Goal: Check status: Check status

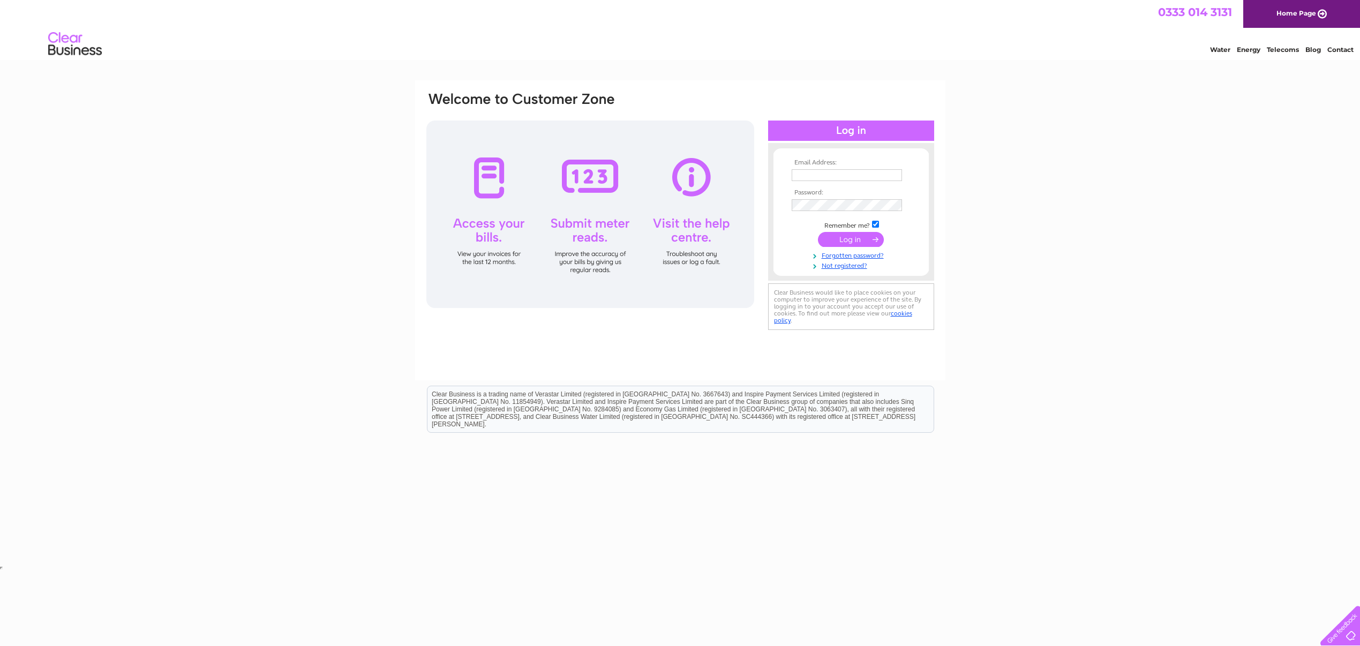
type input "grahamirvine@btopenworld.com"
click at [853, 244] on input "submit" at bounding box center [851, 239] width 66 height 15
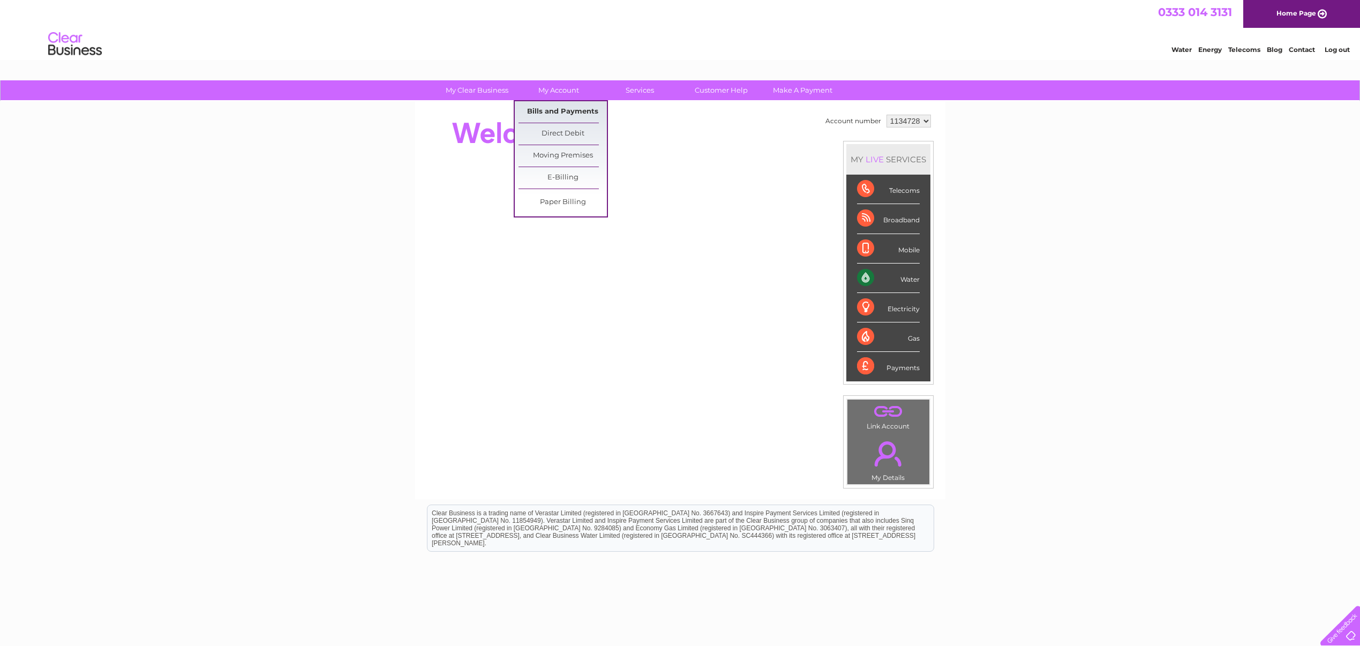
click at [551, 108] on link "Bills and Payments" at bounding box center [563, 111] width 88 height 21
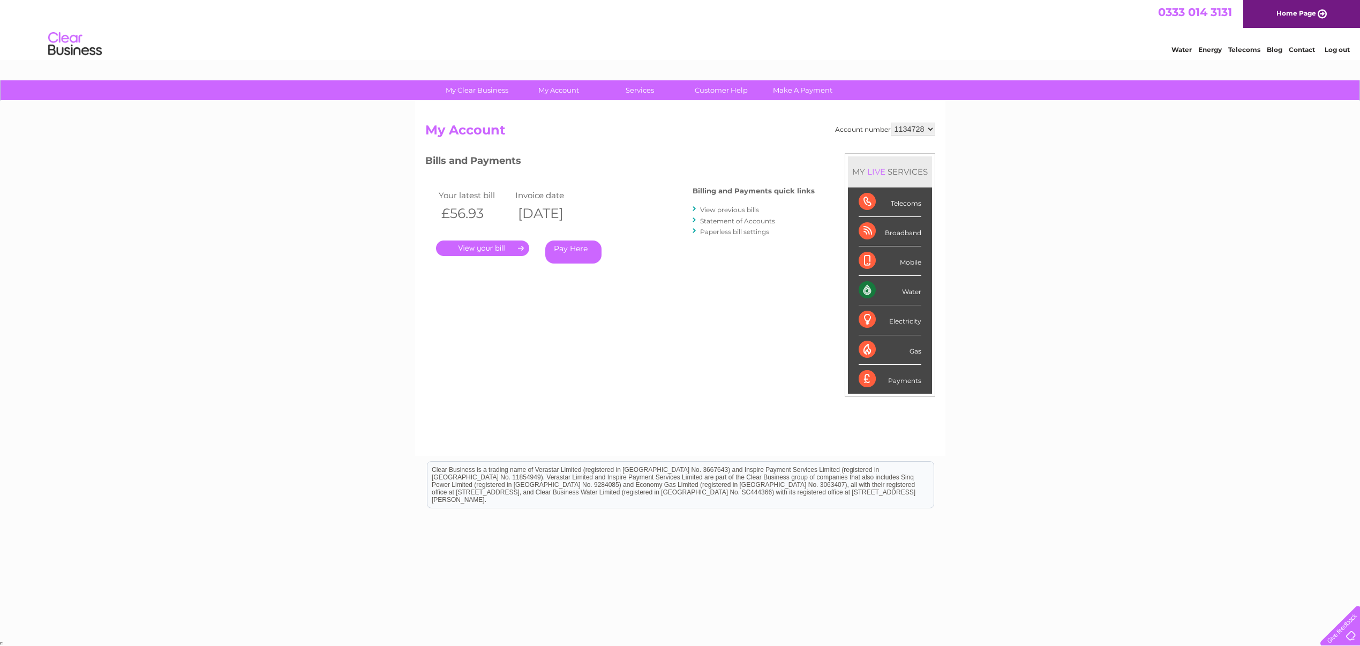
scroll to position [1, 0]
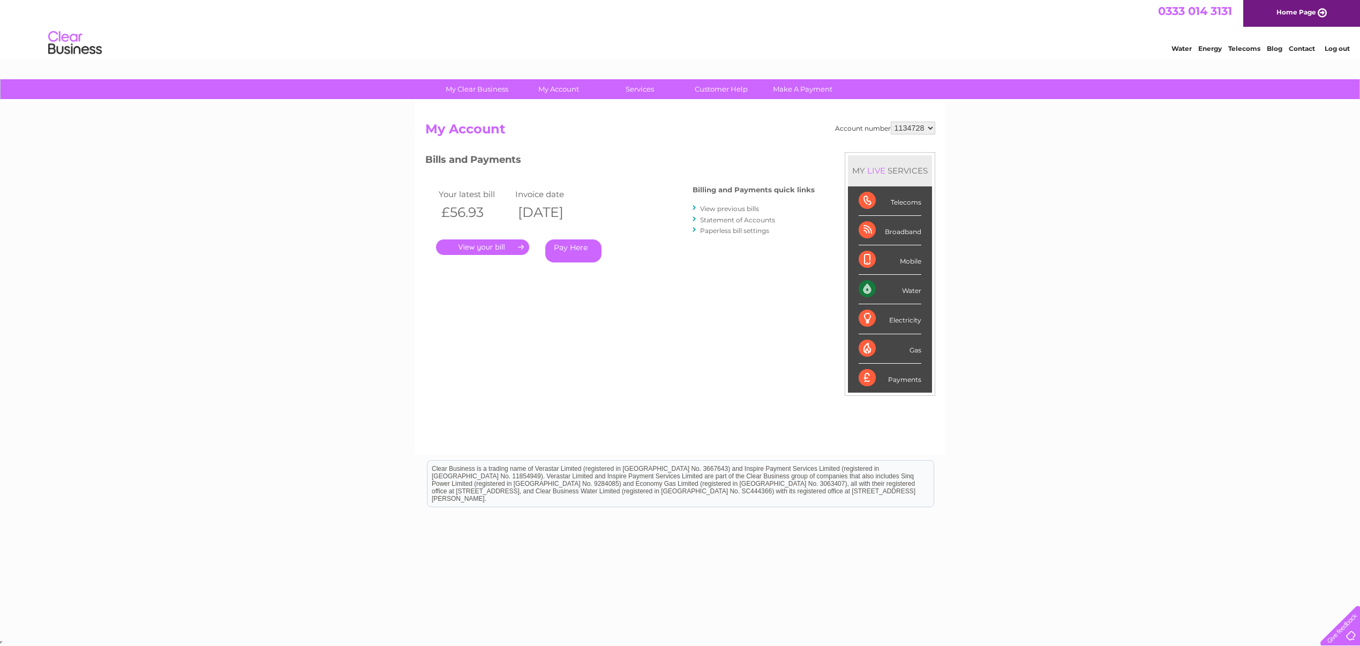
click at [478, 245] on link "." at bounding box center [482, 247] width 93 height 16
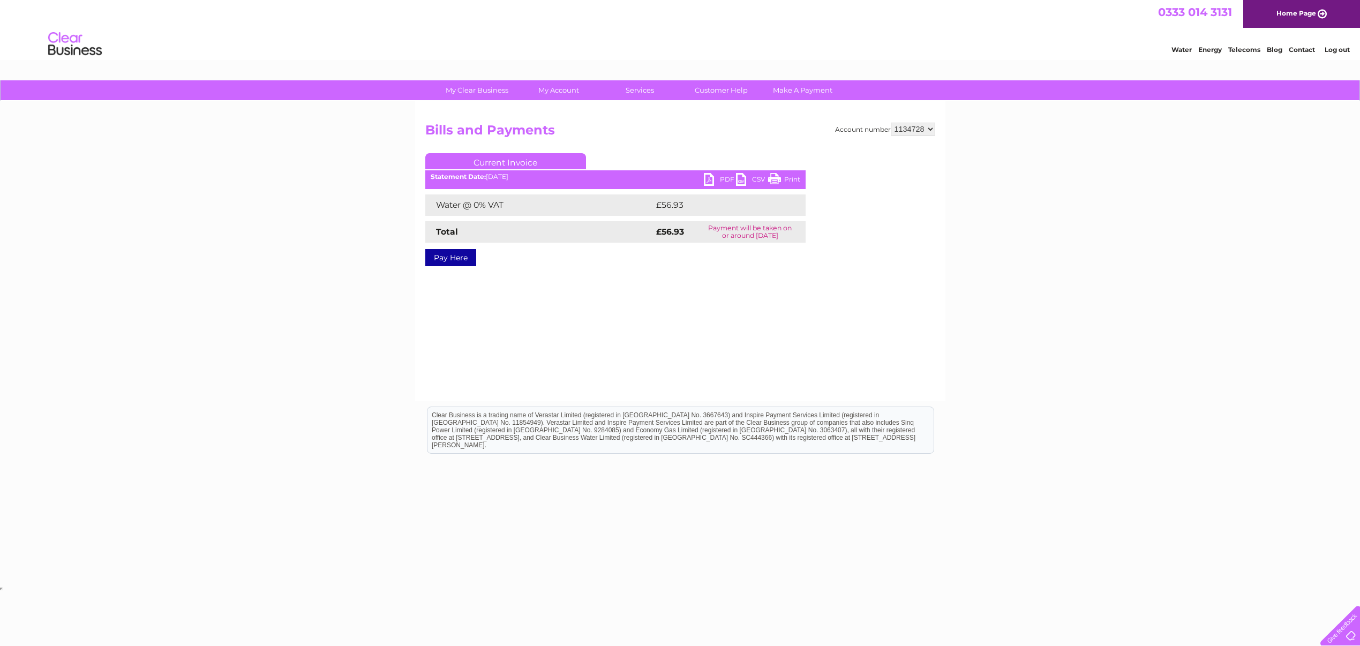
click at [792, 181] on link "Print" at bounding box center [784, 181] width 32 height 16
